Goal: Task Accomplishment & Management: Complete application form

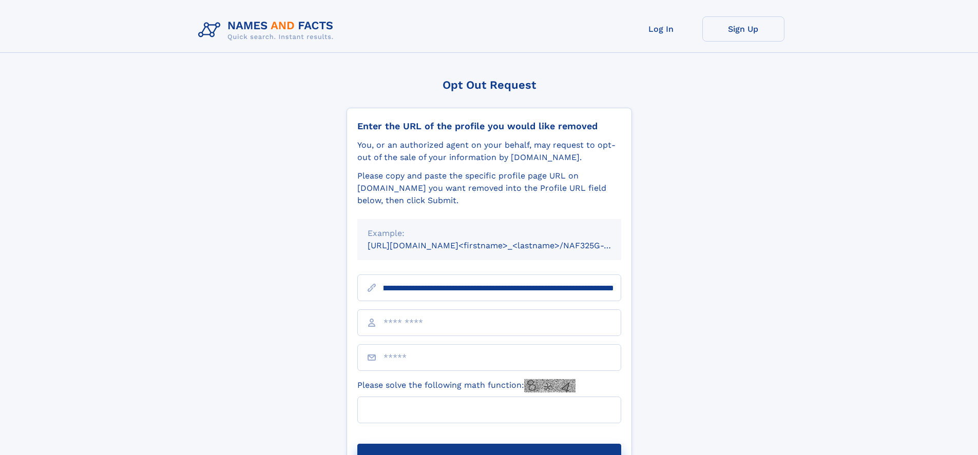
scroll to position [0, 123]
type input "**********"
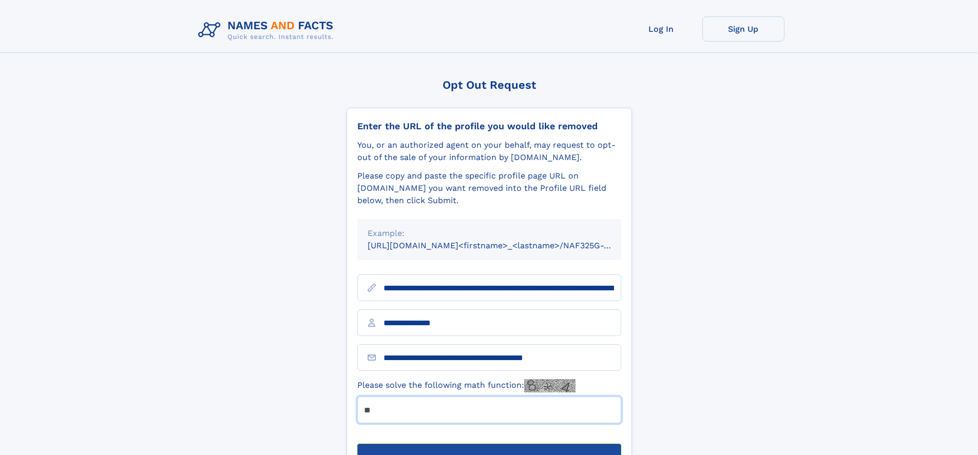
type input "**"
click at [489, 444] on button "Submit Opt Out Request" at bounding box center [489, 460] width 264 height 33
